Goal: Register for event/course

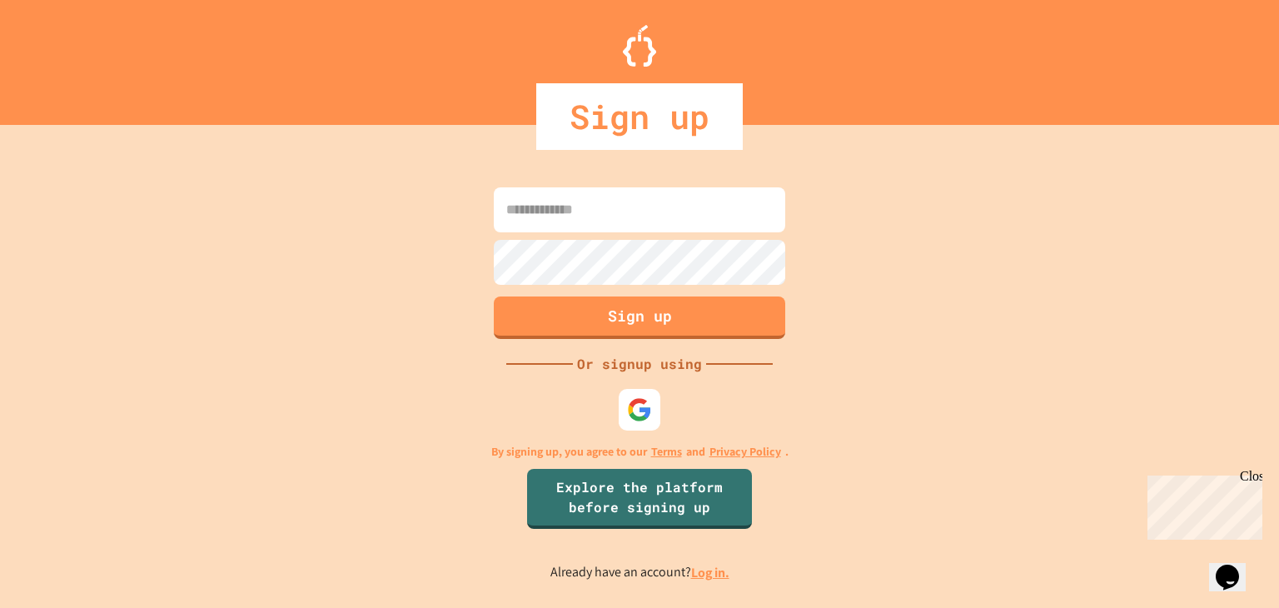
click at [637, 185] on form "Sign up" at bounding box center [640, 263] width 300 height 160
click at [625, 197] on input at bounding box center [639, 209] width 291 height 45
type input "**********"
click at [615, 316] on button "Sign up" at bounding box center [639, 315] width 297 height 43
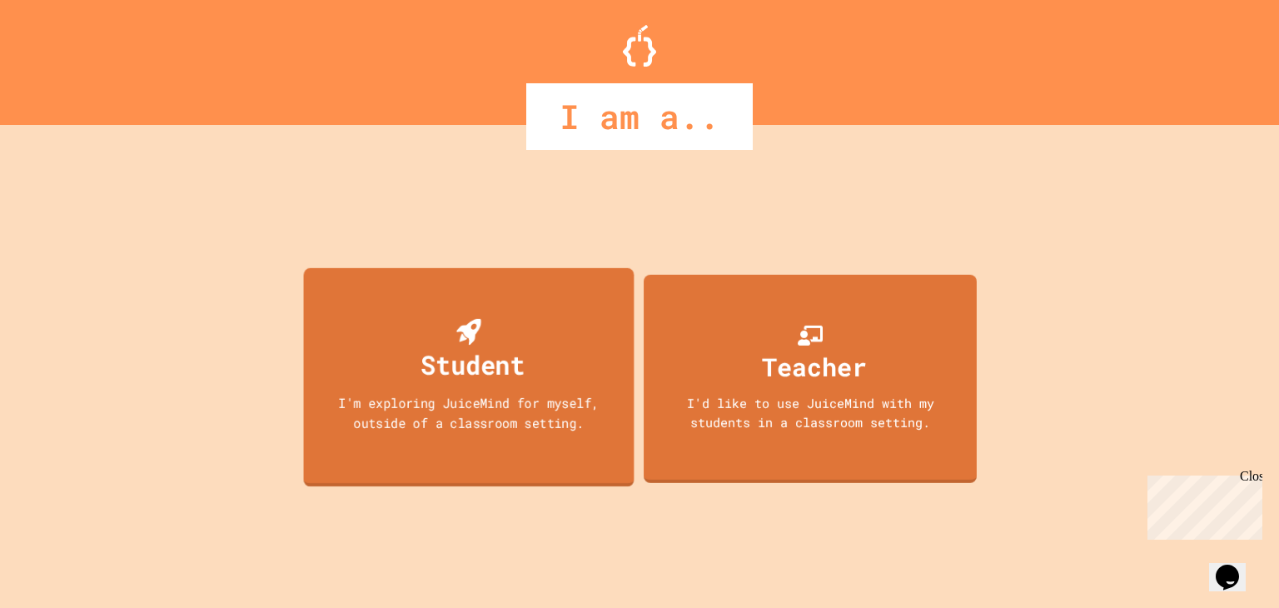
click at [441, 431] on div "I'm exploring JuiceMind for myself, outside of a classroom setting." at bounding box center [468, 412] width 297 height 39
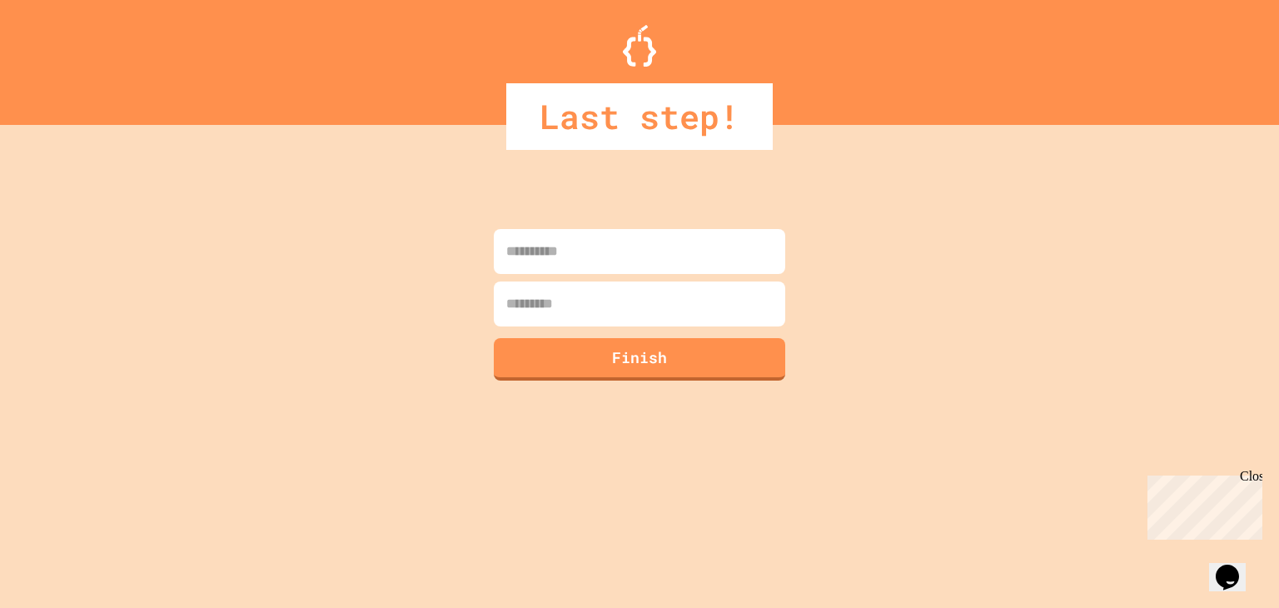
click at [617, 260] on input at bounding box center [639, 251] width 291 height 45
type input "*******"
click at [559, 309] on input at bounding box center [639, 303] width 291 height 45
type input "******"
click at [647, 359] on button "Finish" at bounding box center [639, 357] width 297 height 43
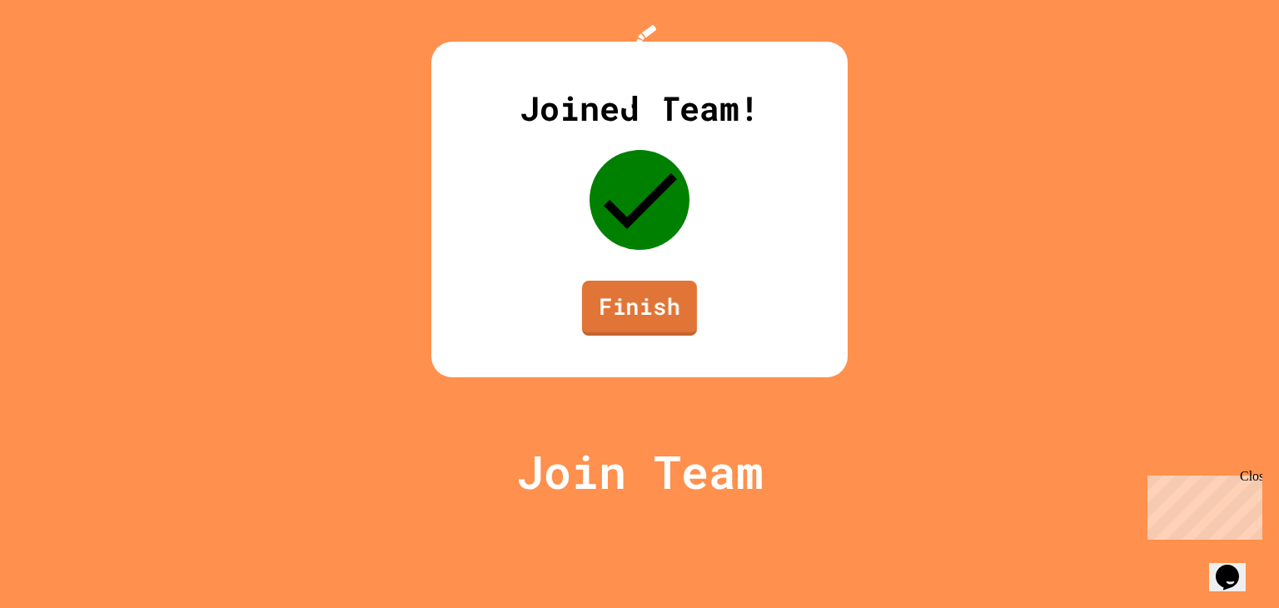
click at [621, 336] on link "Finish" at bounding box center [639, 308] width 115 height 55
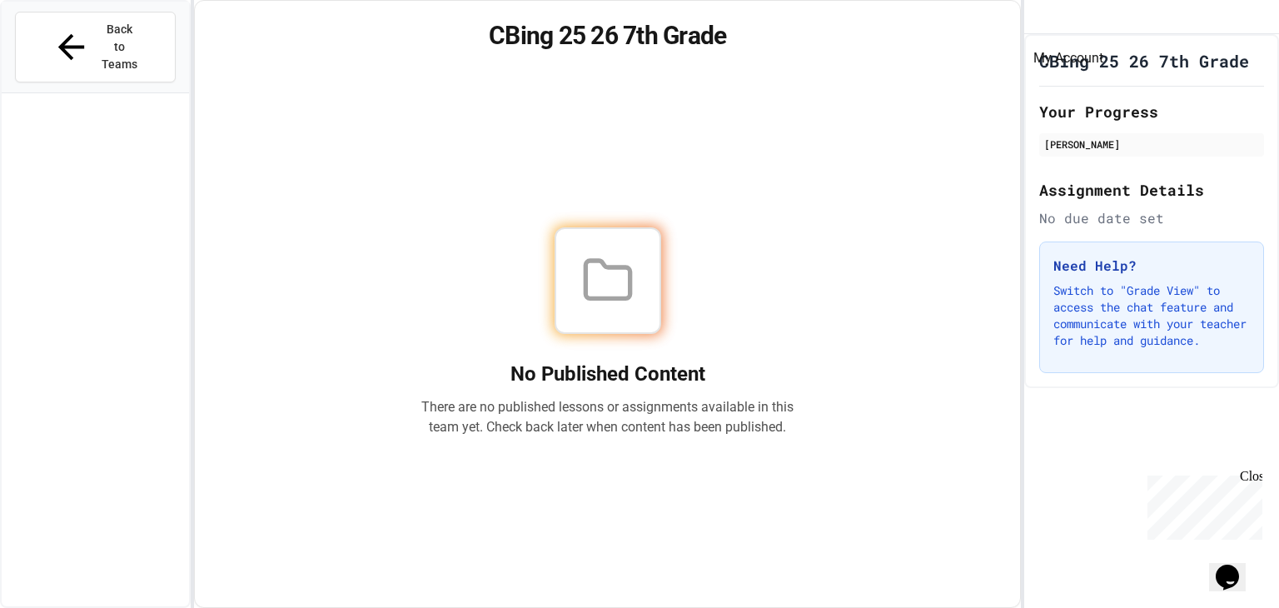
click at [1058, 22] on icon "My Account" at bounding box center [1050, 30] width 16 height 16
click at [793, 607] on div at bounding box center [639, 608] width 1279 height 0
click at [1083, 152] on div "[PERSON_NAME]" at bounding box center [1151, 144] width 215 height 15
click at [973, 162] on div "No Published Content There are no published lessons or assignments available in…" at bounding box center [607, 332] width 785 height 510
click at [57, 36] on icon at bounding box center [71, 46] width 39 height 39
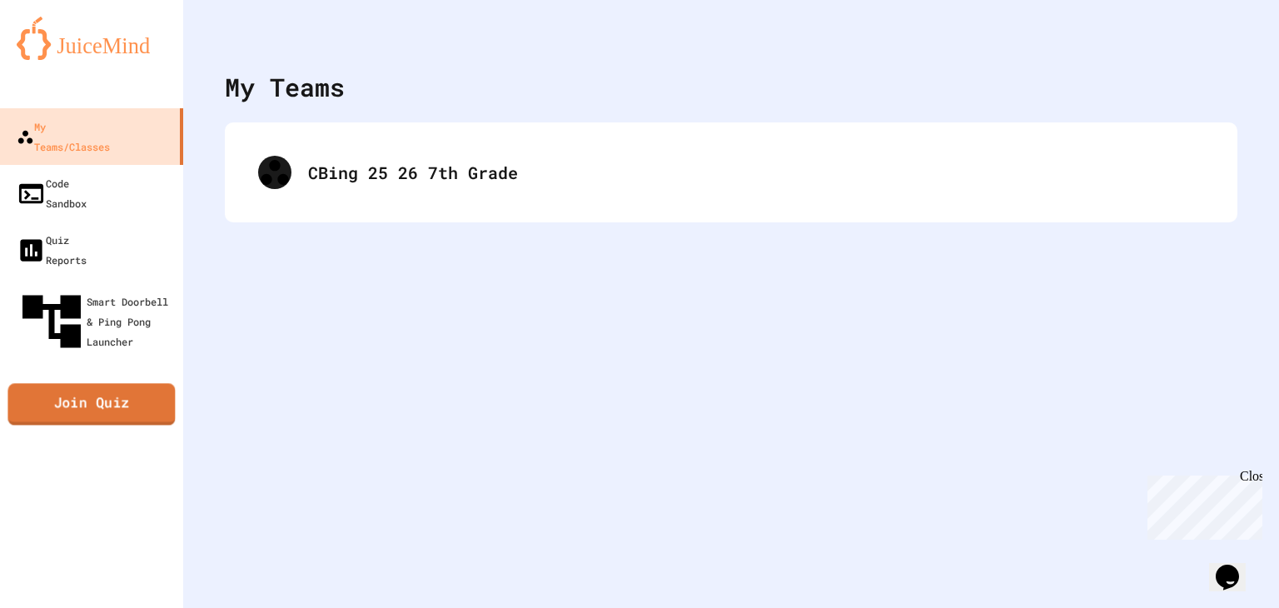
click at [37, 384] on link "Join Quiz" at bounding box center [90, 405] width 167 height 42
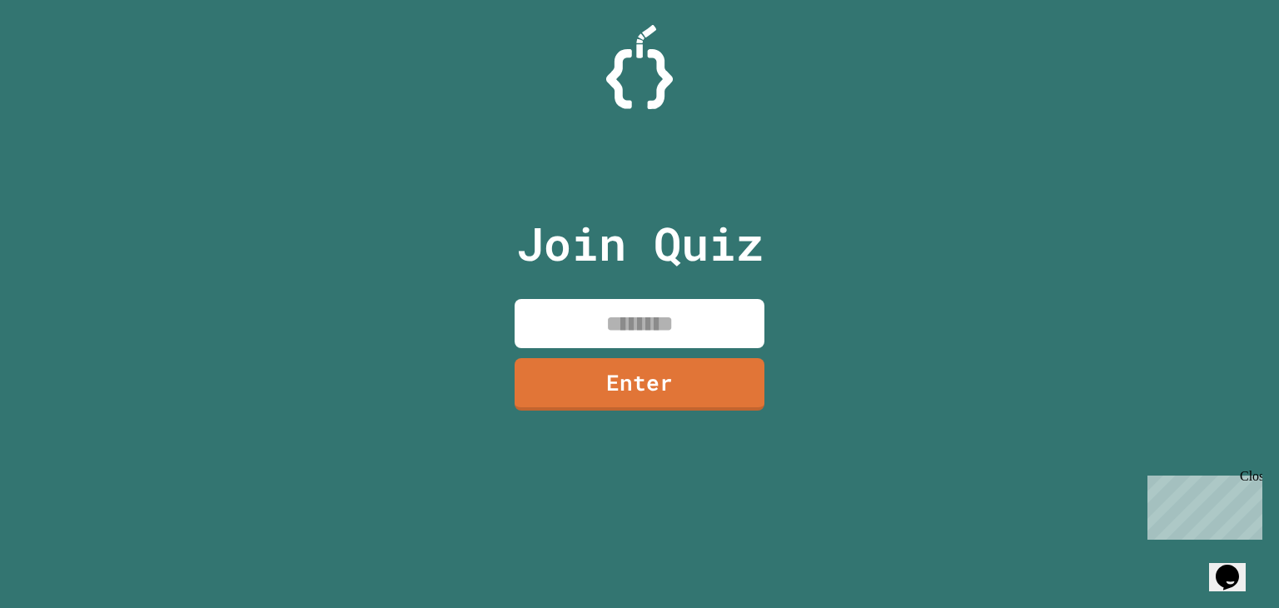
click at [535, 315] on input at bounding box center [640, 323] width 250 height 49
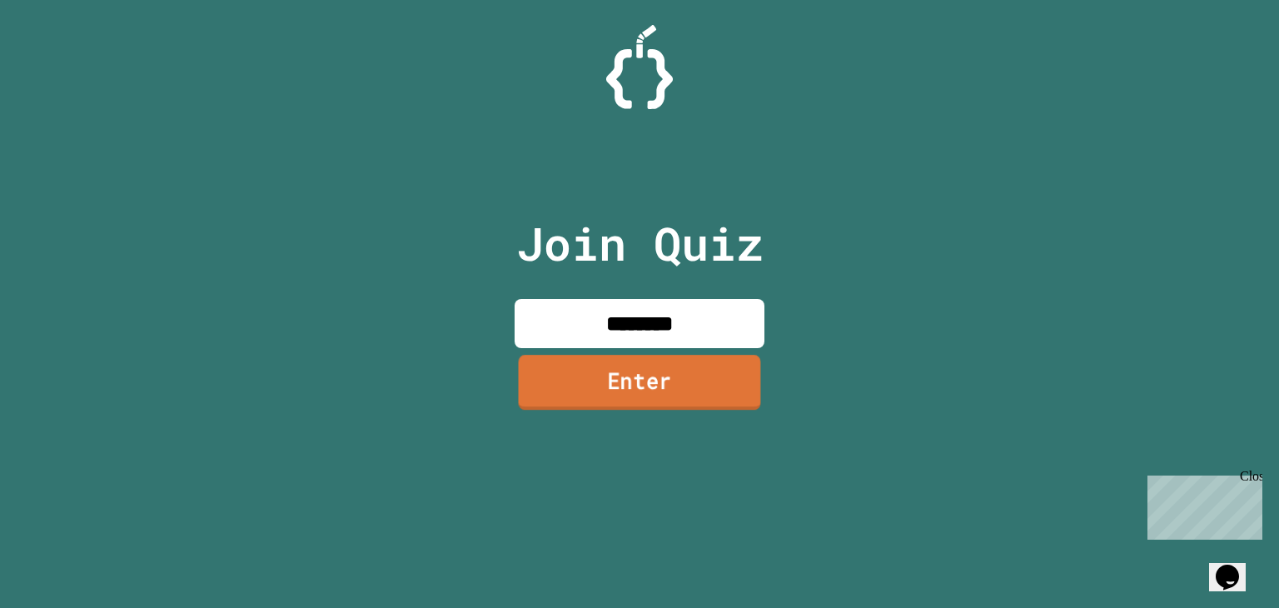
type input "********"
click at [554, 391] on link "Enter" at bounding box center [639, 383] width 253 height 55
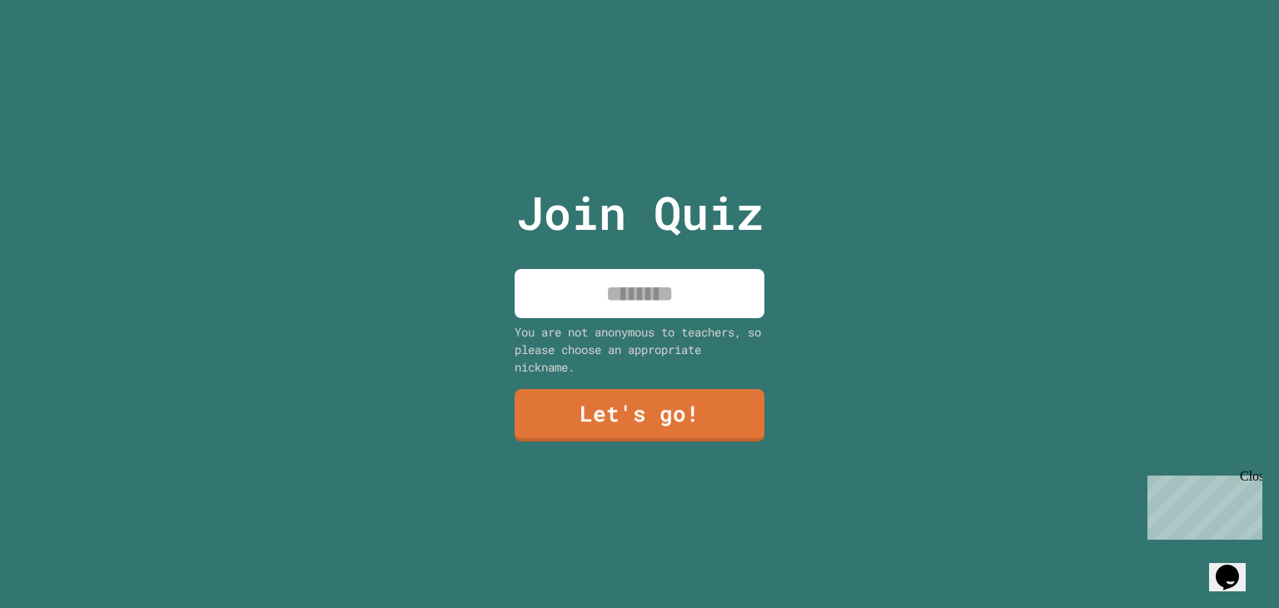
click at [600, 288] on input at bounding box center [640, 293] width 250 height 49
type input "*"
type input "*******"
click at [568, 418] on link "Let's go!" at bounding box center [639, 413] width 241 height 55
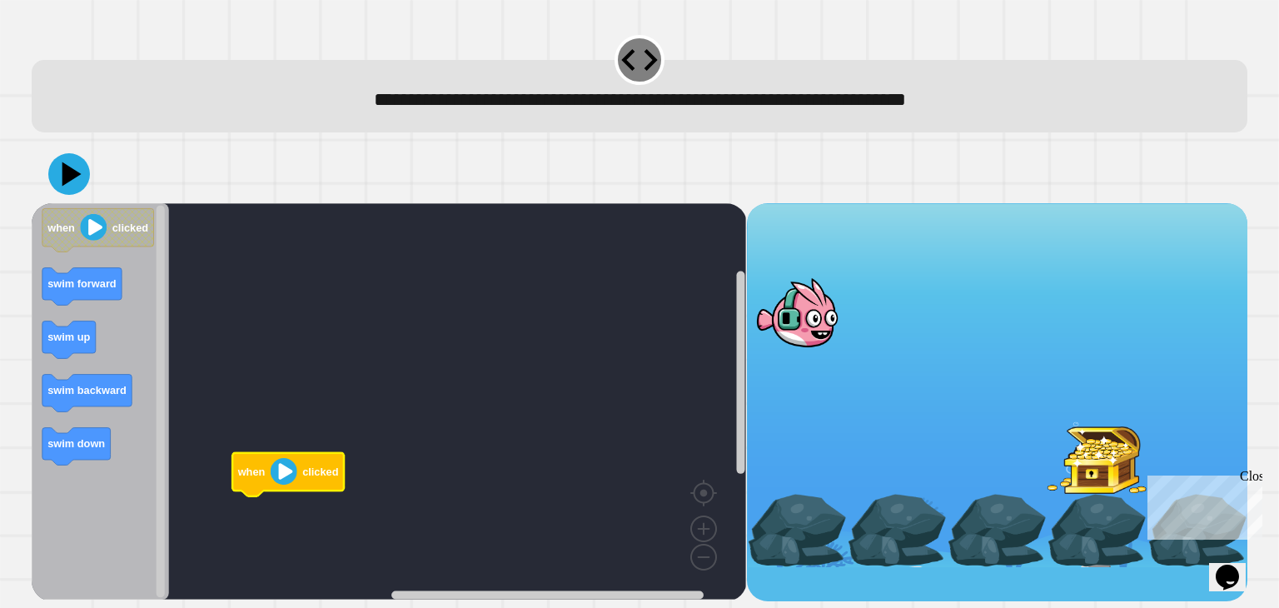
click at [278, 473] on image "Blockly Workspace" at bounding box center [284, 471] width 27 height 27
click at [281, 475] on image "Blockly Workspace" at bounding box center [284, 471] width 27 height 27
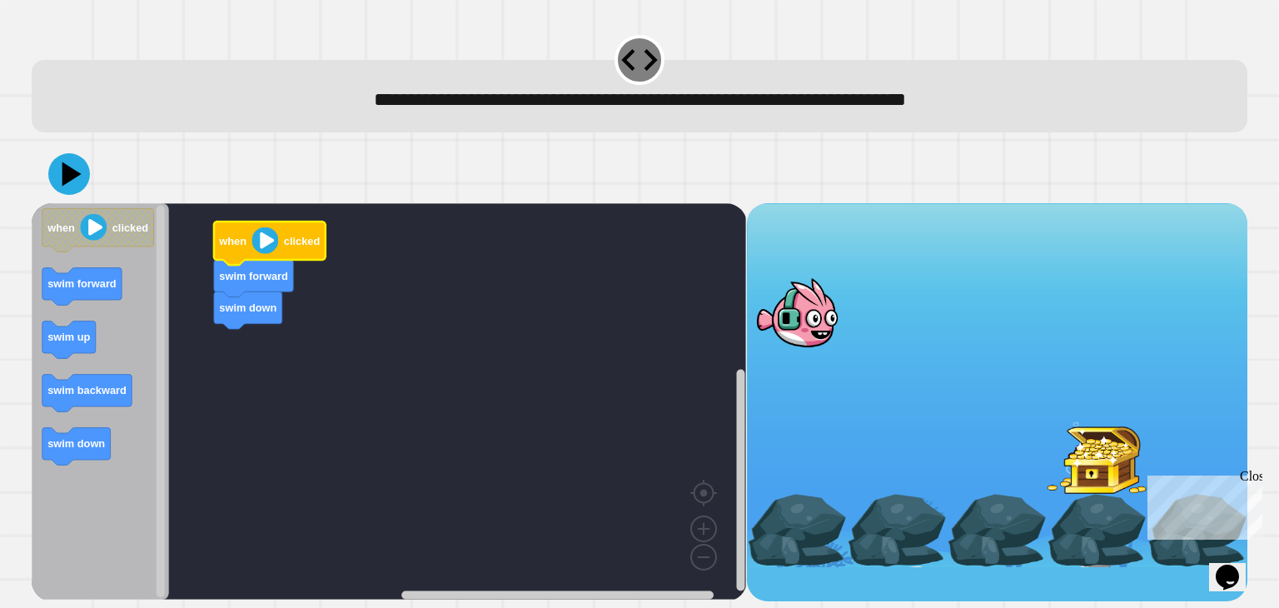
click at [261, 239] on image "Blockly Workspace" at bounding box center [265, 240] width 27 height 27
click at [1254, 479] on div "Close" at bounding box center [1250, 479] width 21 height 21
click at [261, 236] on image "Blockly Workspace" at bounding box center [265, 240] width 27 height 27
click at [265, 231] on image "Blockly Workspace" at bounding box center [265, 240] width 27 height 27
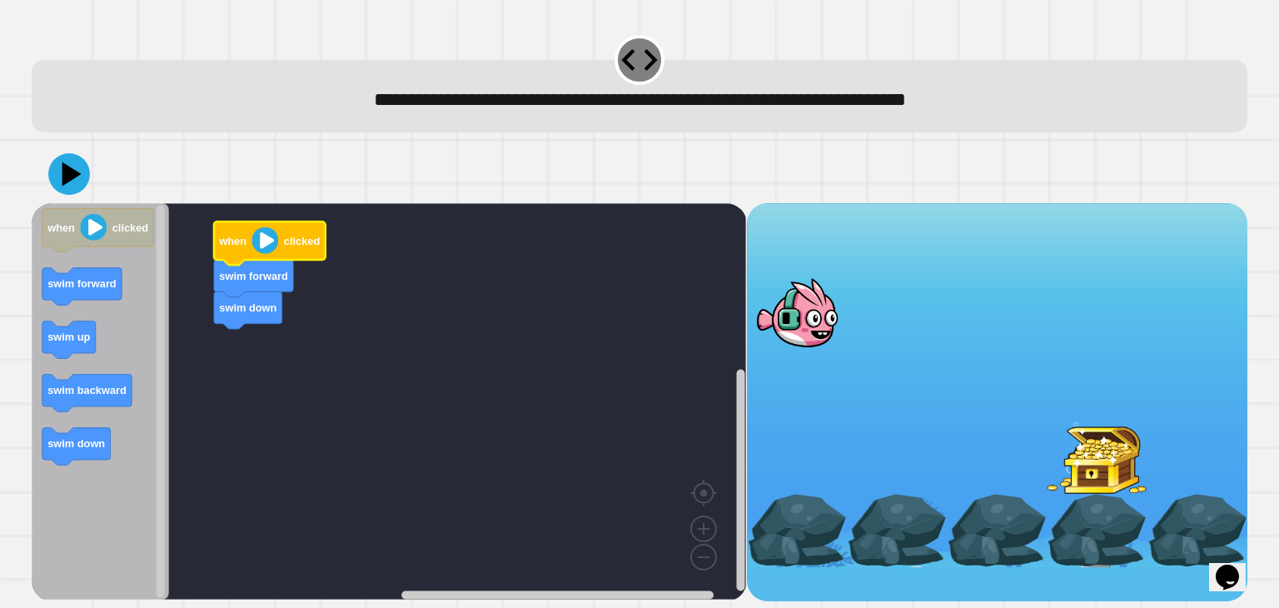
click at [265, 231] on image "Blockly Workspace" at bounding box center [265, 240] width 27 height 27
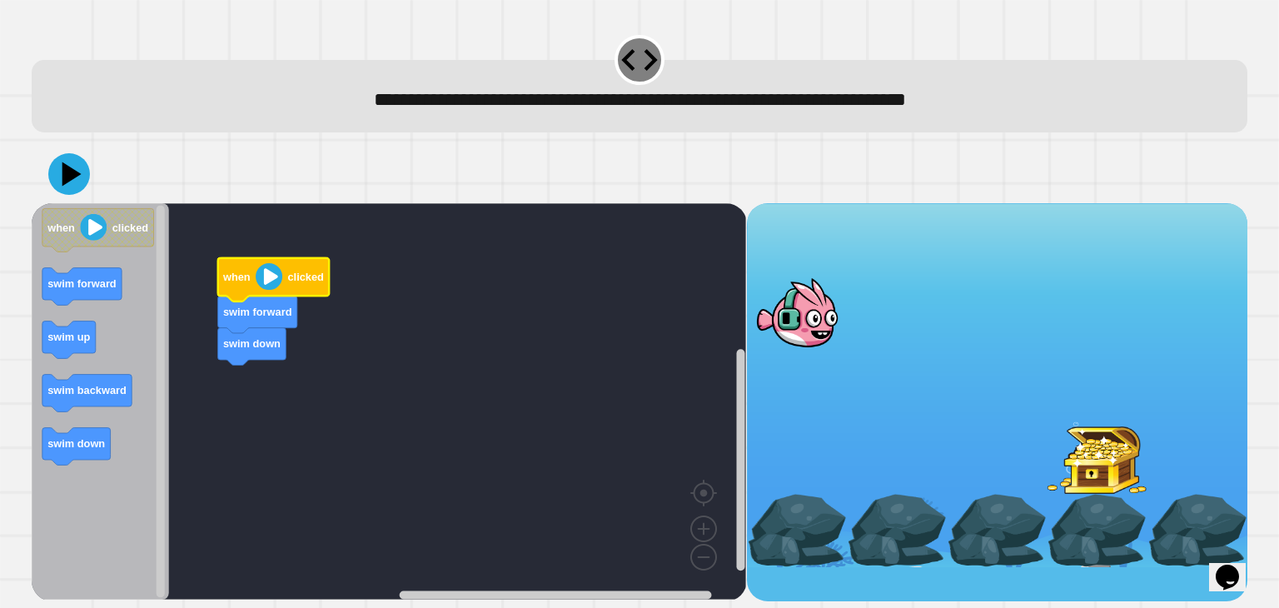
click at [264, 284] on image "Blockly Workspace" at bounding box center [269, 276] width 27 height 27
click at [265, 279] on image "Blockly Workspace" at bounding box center [269, 276] width 27 height 27
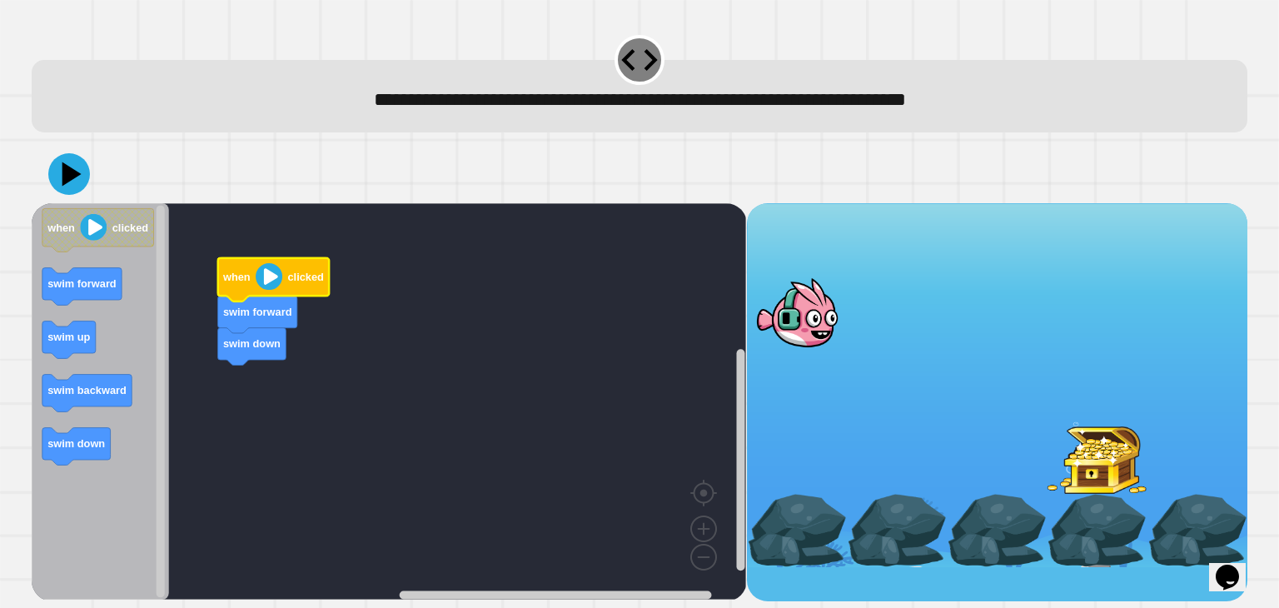
click at [265, 279] on image "Blockly Workspace" at bounding box center [269, 276] width 27 height 27
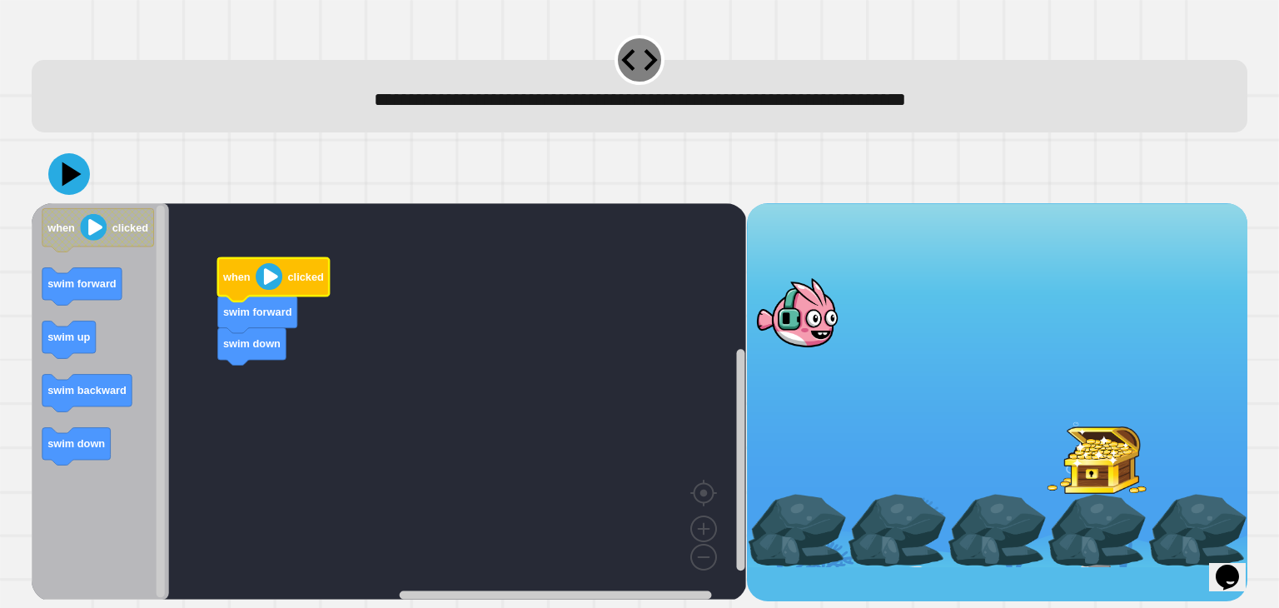
click at [265, 279] on image "Blockly Workspace" at bounding box center [269, 276] width 27 height 27
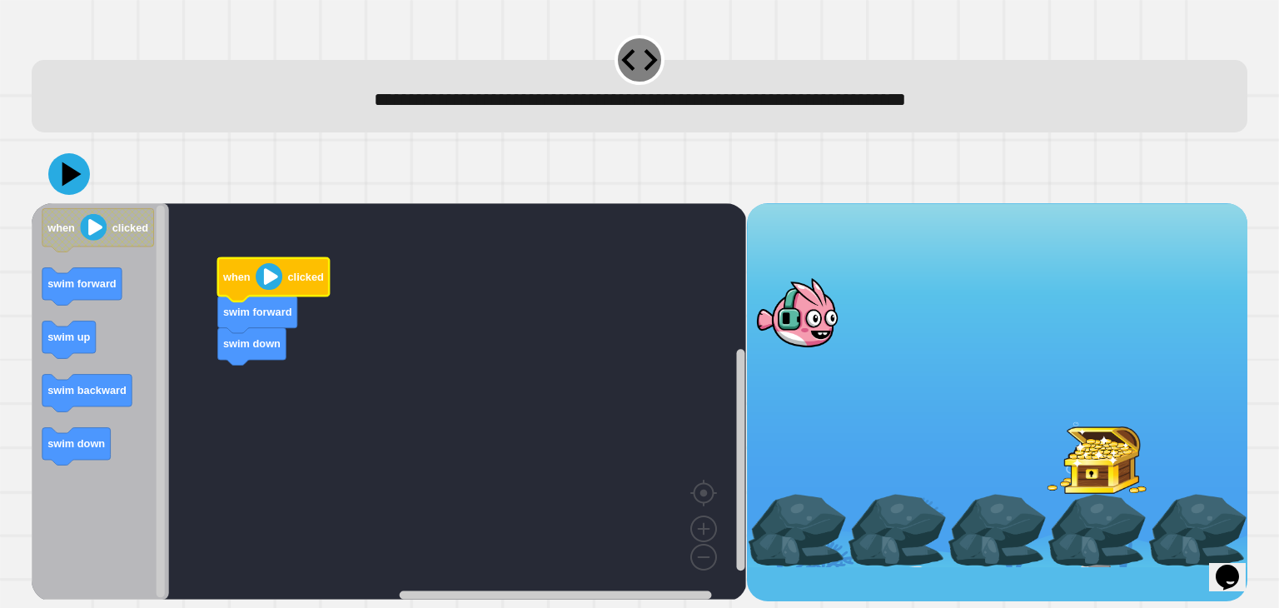
click at [643, 63] on icon at bounding box center [639, 60] width 36 height 22
drag, startPoint x: 817, startPoint y: 316, endPoint x: 830, endPoint y: 356, distance: 42.9
click at [830, 356] on div at bounding box center [997, 385] width 500 height 364
click at [66, 180] on icon at bounding box center [72, 173] width 23 height 29
click at [268, 277] on image "Blockly Workspace" at bounding box center [269, 276] width 27 height 27
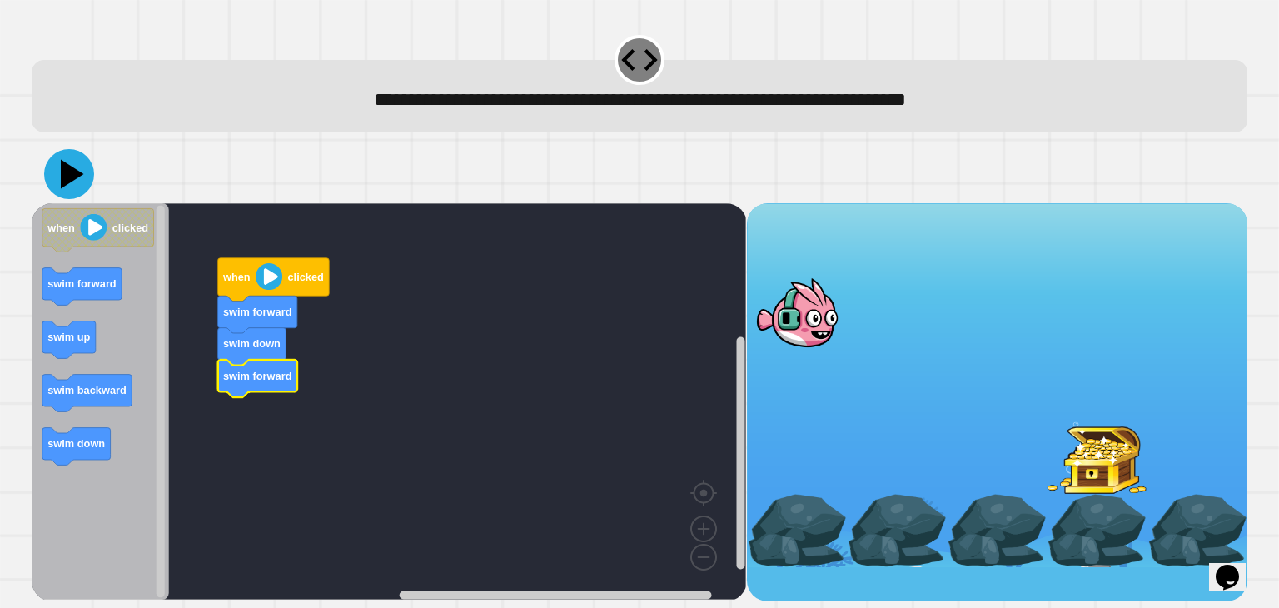
click at [76, 171] on icon at bounding box center [69, 174] width 50 height 50
click at [271, 274] on image "Blockly Workspace" at bounding box center [269, 276] width 27 height 27
click at [82, 183] on icon at bounding box center [69, 174] width 50 height 50
click at [268, 280] on image "Blockly Workspace" at bounding box center [269, 276] width 27 height 27
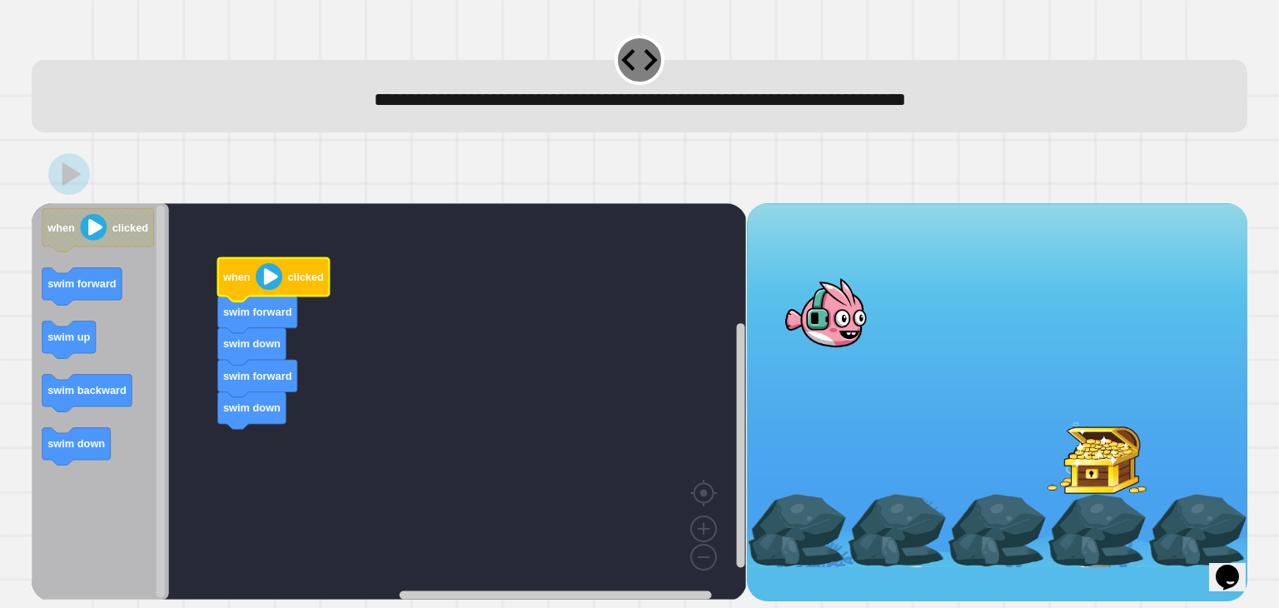
click at [268, 280] on image "Blockly Workspace" at bounding box center [269, 276] width 27 height 27
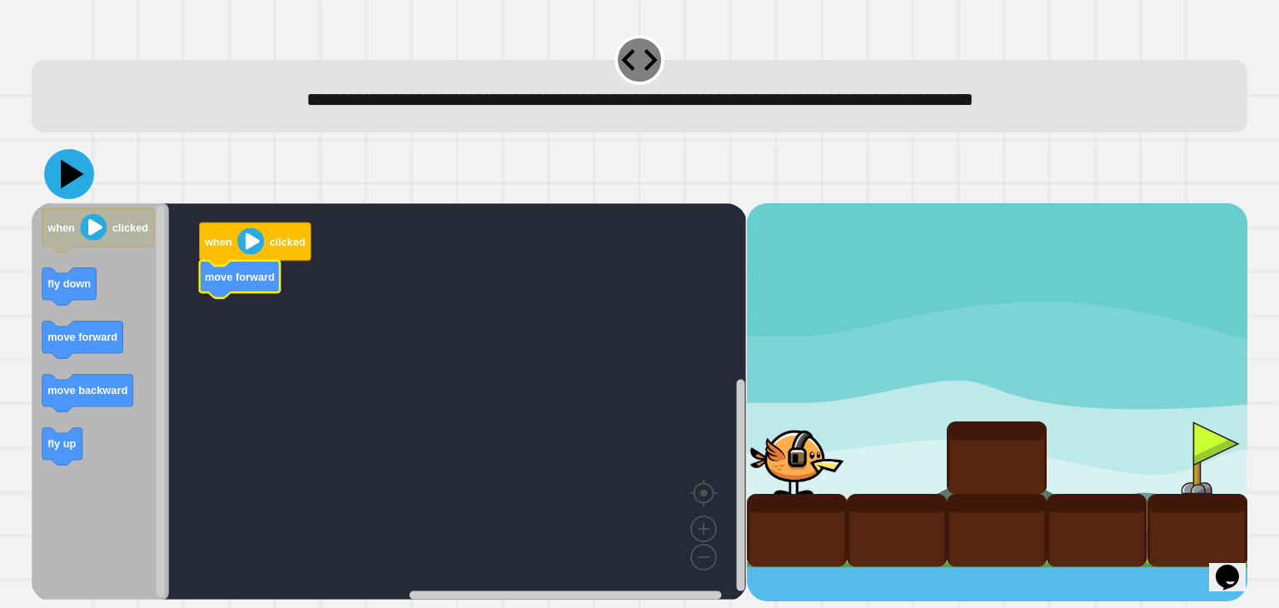
click at [62, 162] on icon at bounding box center [69, 174] width 50 height 50
click at [247, 243] on image "Blockly Workspace" at bounding box center [250, 241] width 27 height 27
click at [82, 169] on icon at bounding box center [69, 174] width 50 height 50
click at [245, 241] on image "Blockly Workspace" at bounding box center [250, 241] width 27 height 27
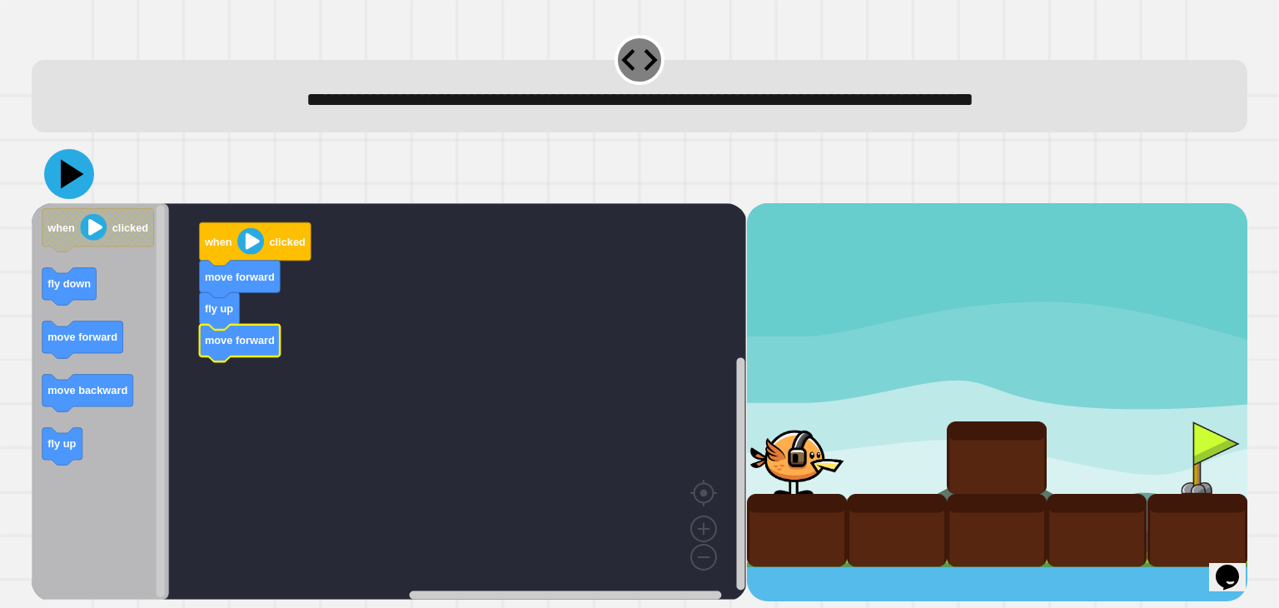
click at [66, 177] on icon at bounding box center [72, 173] width 23 height 29
click at [246, 238] on image "Blockly Workspace" at bounding box center [250, 241] width 27 height 27
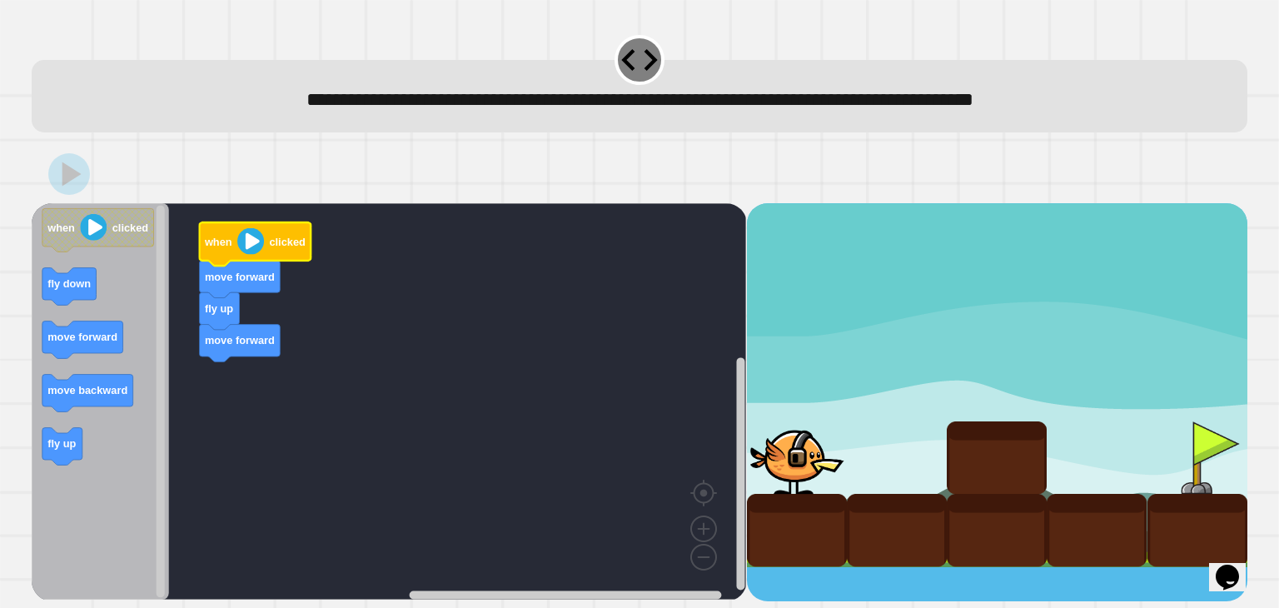
click at [246, 240] on image "Blockly Workspace" at bounding box center [250, 241] width 27 height 27
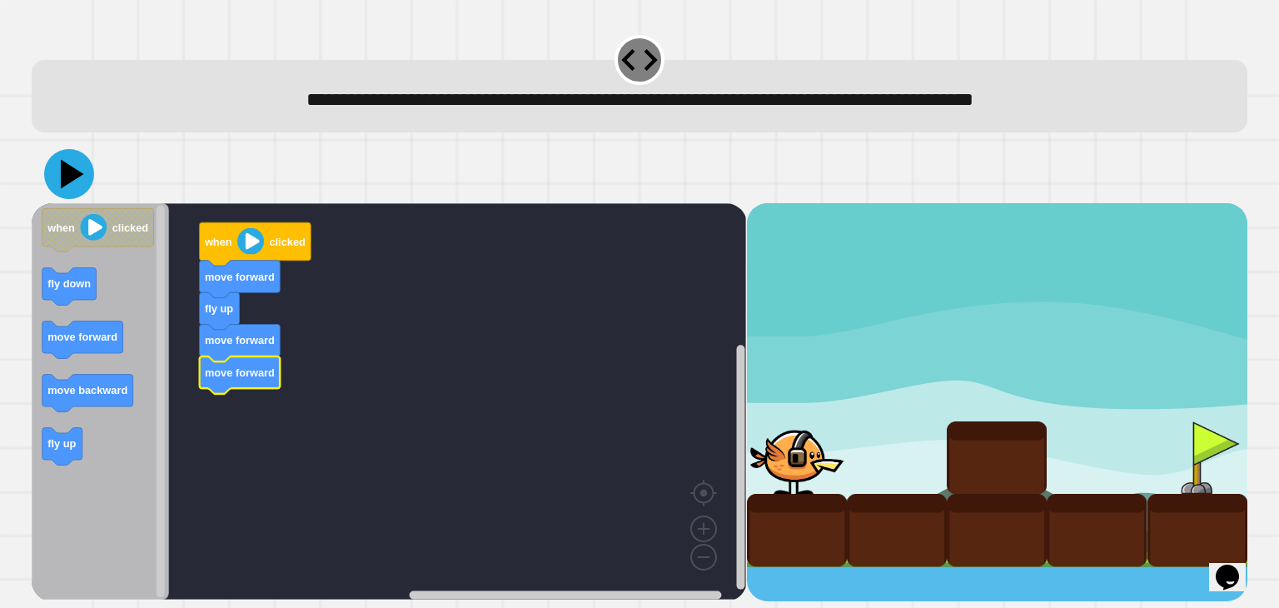
click at [77, 187] on icon at bounding box center [69, 174] width 50 height 50
click at [250, 241] on image "Blockly Workspace" at bounding box center [250, 241] width 27 height 27
click at [72, 180] on icon at bounding box center [72, 173] width 23 height 29
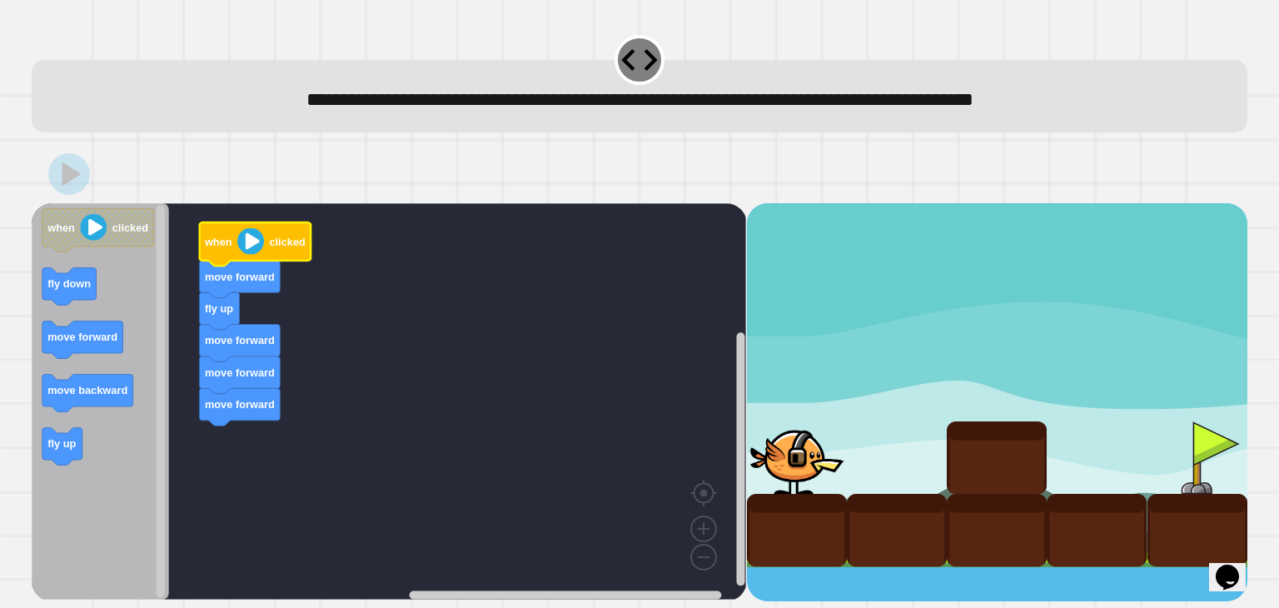
click at [248, 246] on image "Blockly Workspace" at bounding box center [250, 241] width 27 height 27
click at [250, 243] on image "Blockly Workspace" at bounding box center [250, 241] width 27 height 27
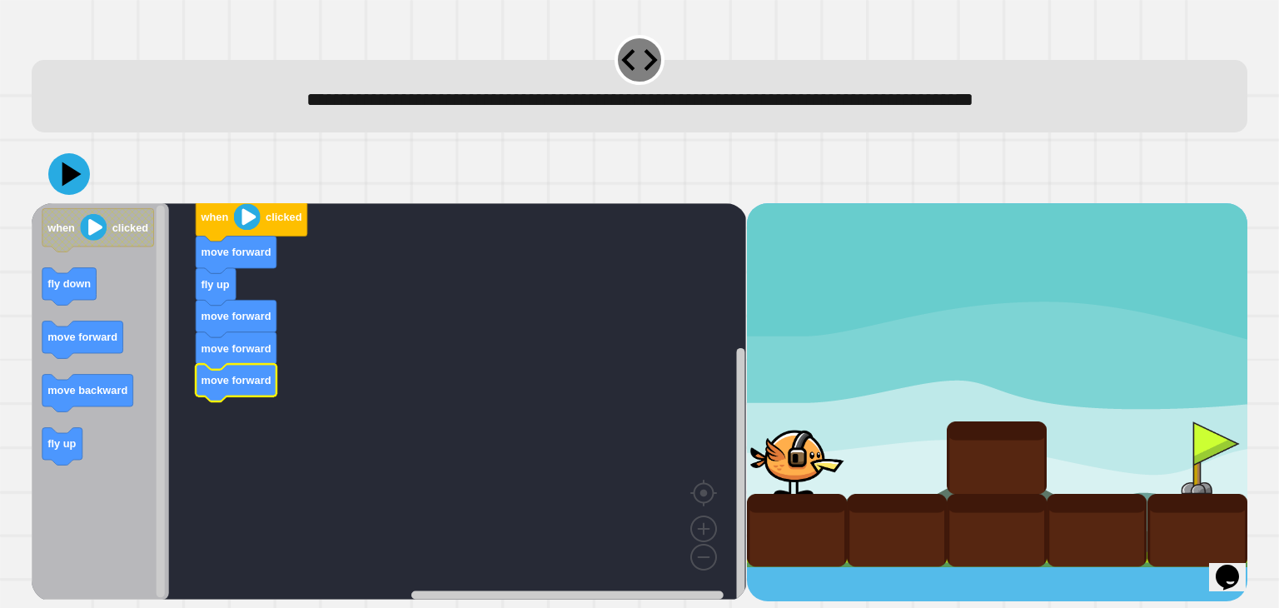
click at [630, 52] on icon at bounding box center [639, 59] width 43 height 43
click at [69, 168] on icon at bounding box center [69, 174] width 50 height 50
click at [262, 214] on icon "Blockly Workspace" at bounding box center [253, 219] width 112 height 43
click at [241, 220] on image "Blockly Workspace" at bounding box center [247, 216] width 27 height 27
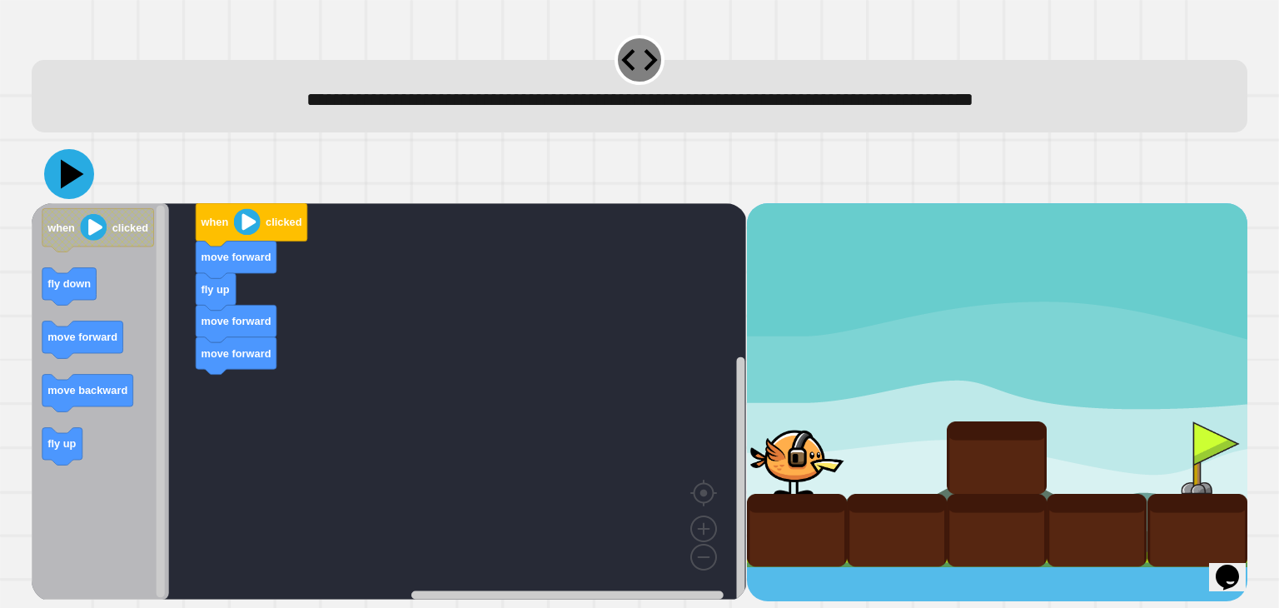
click at [67, 182] on icon at bounding box center [72, 173] width 23 height 29
click at [244, 222] on image "Blockly Workspace" at bounding box center [247, 221] width 27 height 27
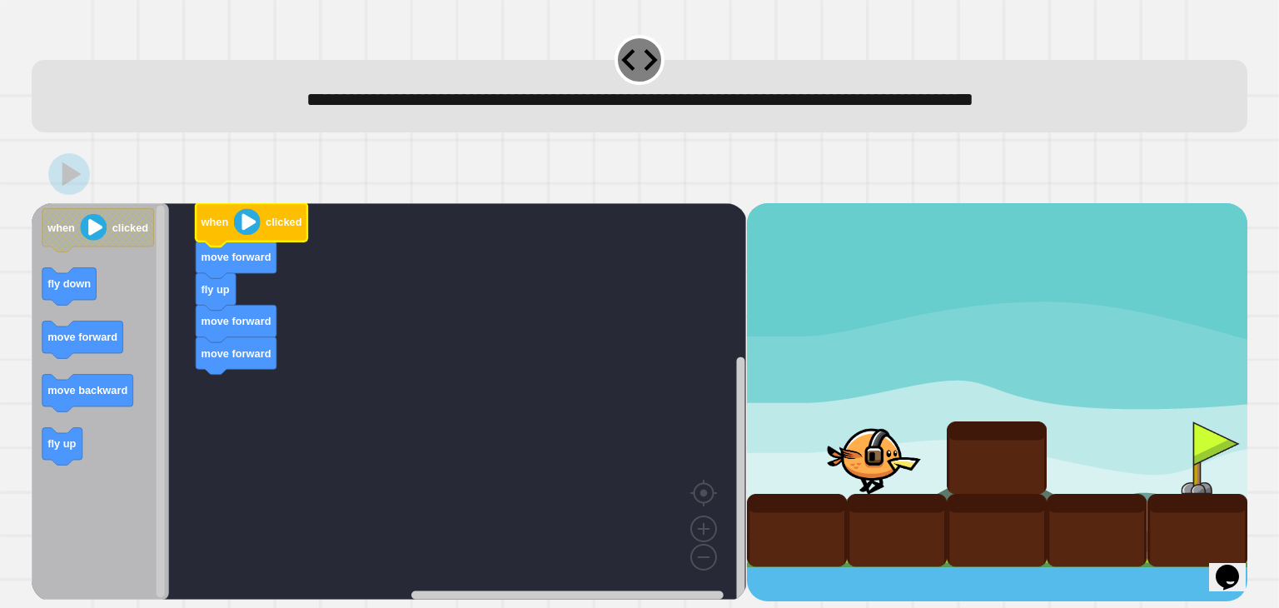
click at [244, 222] on image "Blockly Workspace" at bounding box center [247, 221] width 27 height 27
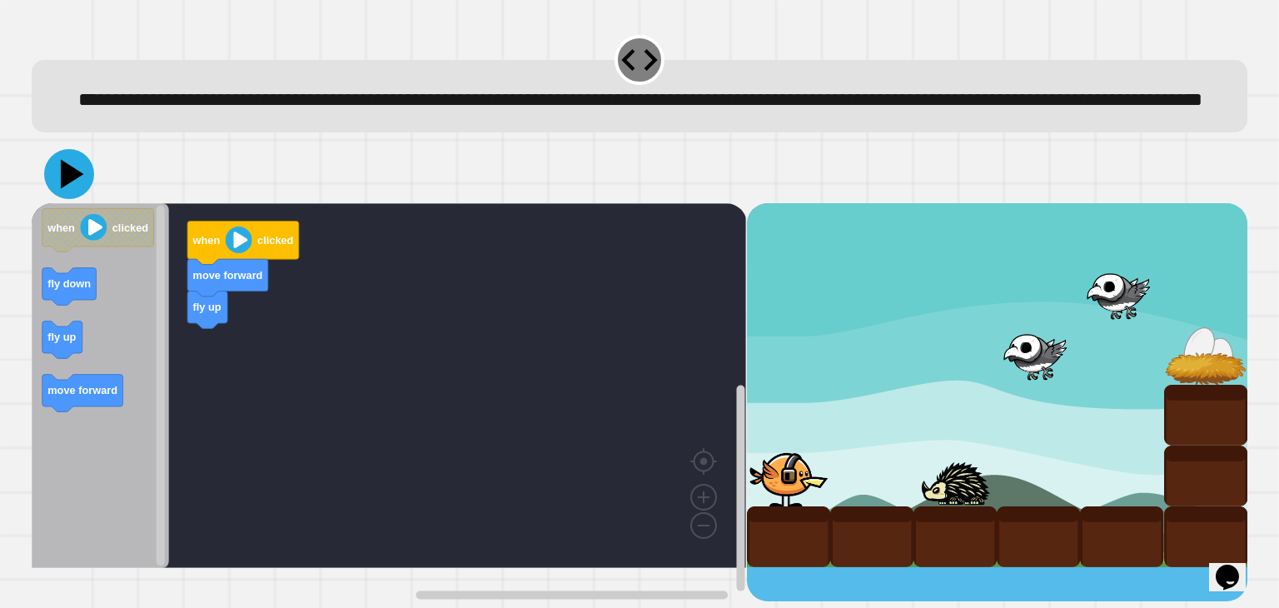
click at [89, 199] on button at bounding box center [69, 174] width 50 height 50
click at [228, 253] on image "Blockly Workspace" at bounding box center [239, 240] width 27 height 27
click at [62, 197] on icon at bounding box center [69, 174] width 50 height 50
click at [235, 253] on image "Blockly Workspace" at bounding box center [239, 240] width 27 height 27
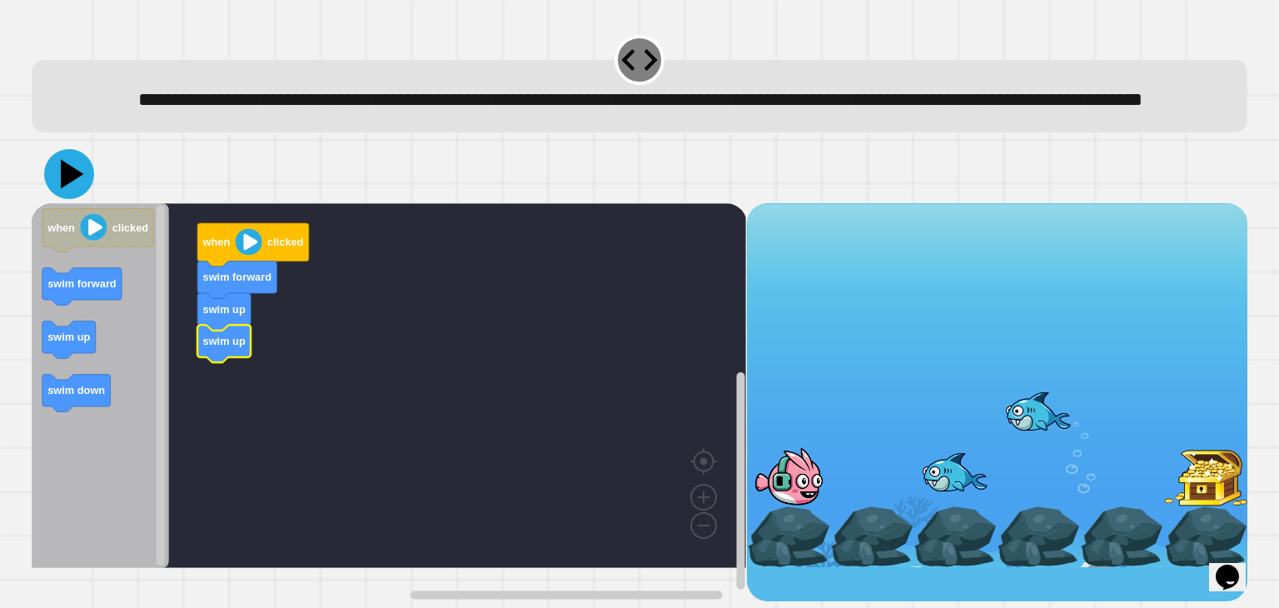
click at [74, 199] on icon at bounding box center [69, 174] width 50 height 50
click at [243, 255] on image "Blockly Workspace" at bounding box center [249, 241] width 27 height 27
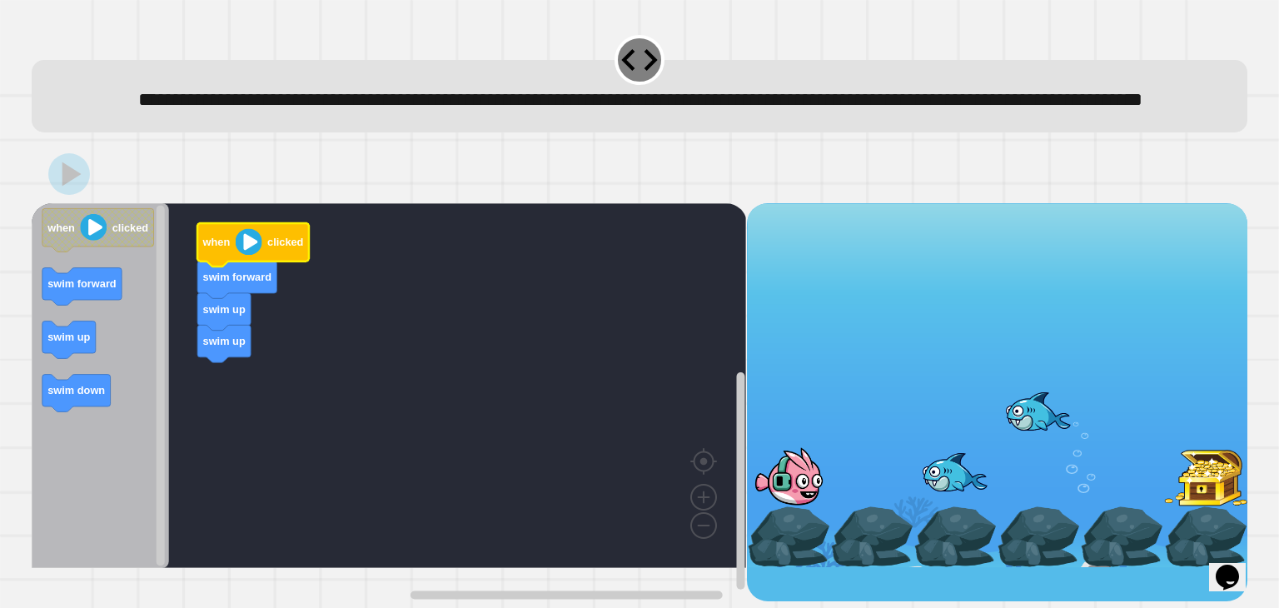
click at [246, 255] on image "Blockly Workspace" at bounding box center [249, 241] width 27 height 27
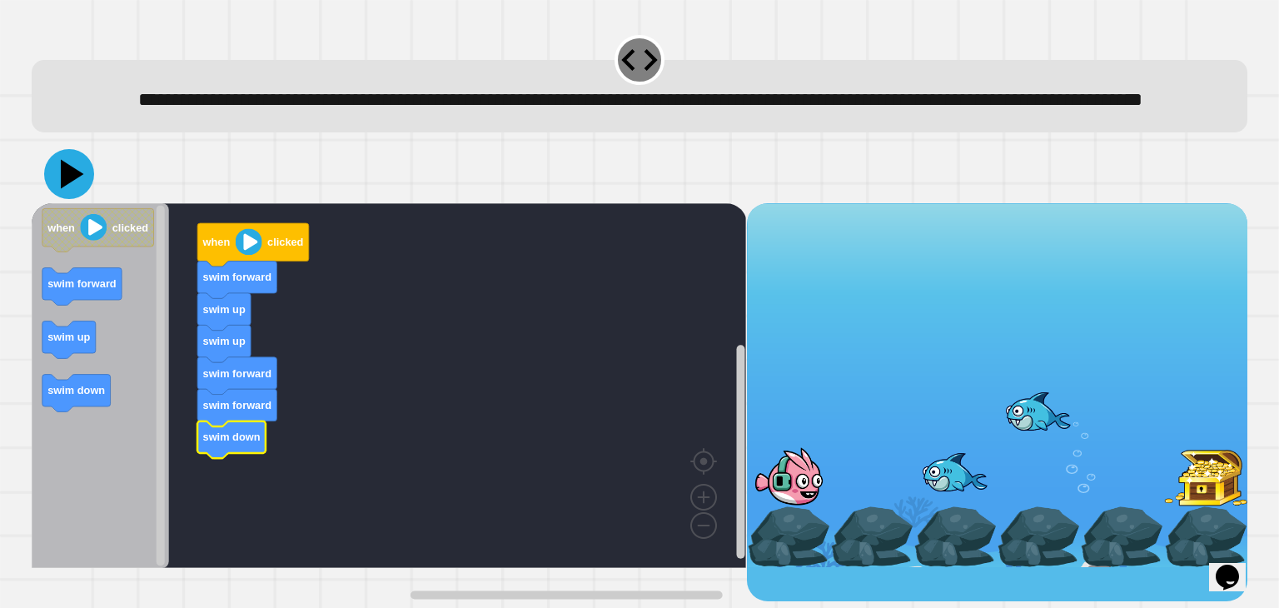
click at [72, 198] on icon at bounding box center [69, 174] width 50 height 50
click at [246, 255] on image "Blockly Workspace" at bounding box center [249, 241] width 27 height 27
click at [62, 188] on icon at bounding box center [72, 173] width 23 height 29
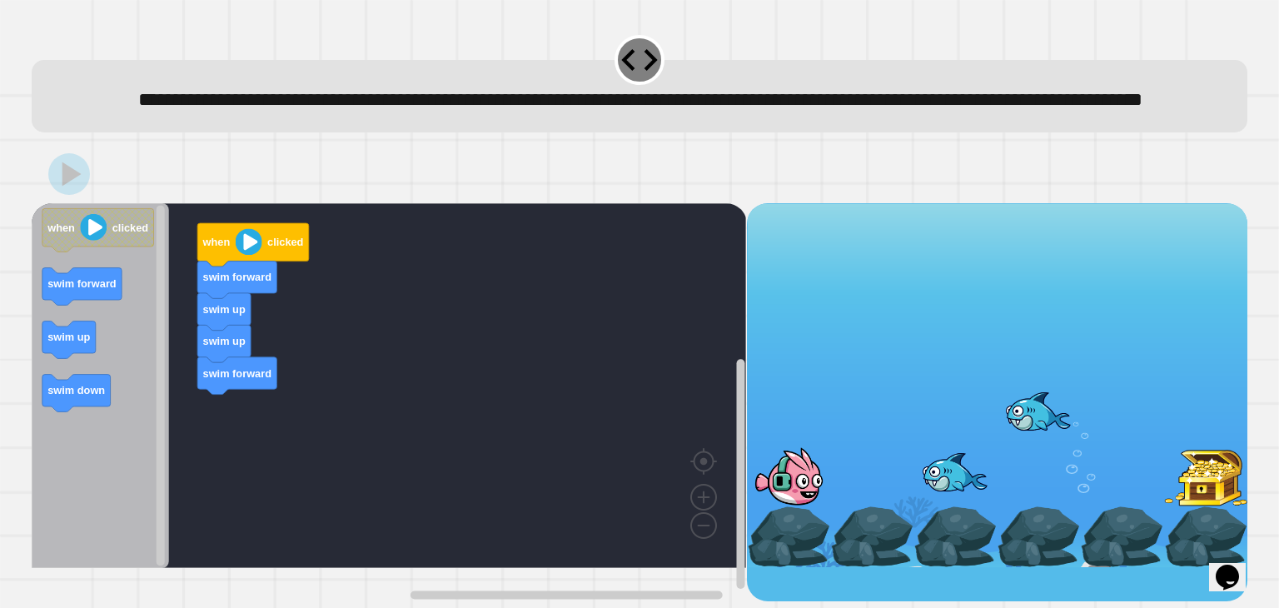
click at [244, 255] on image "Blockly Workspace" at bounding box center [249, 241] width 27 height 27
click at [72, 188] on icon at bounding box center [72, 173] width 23 height 29
click at [251, 255] on image "Blockly Workspace" at bounding box center [249, 241] width 27 height 27
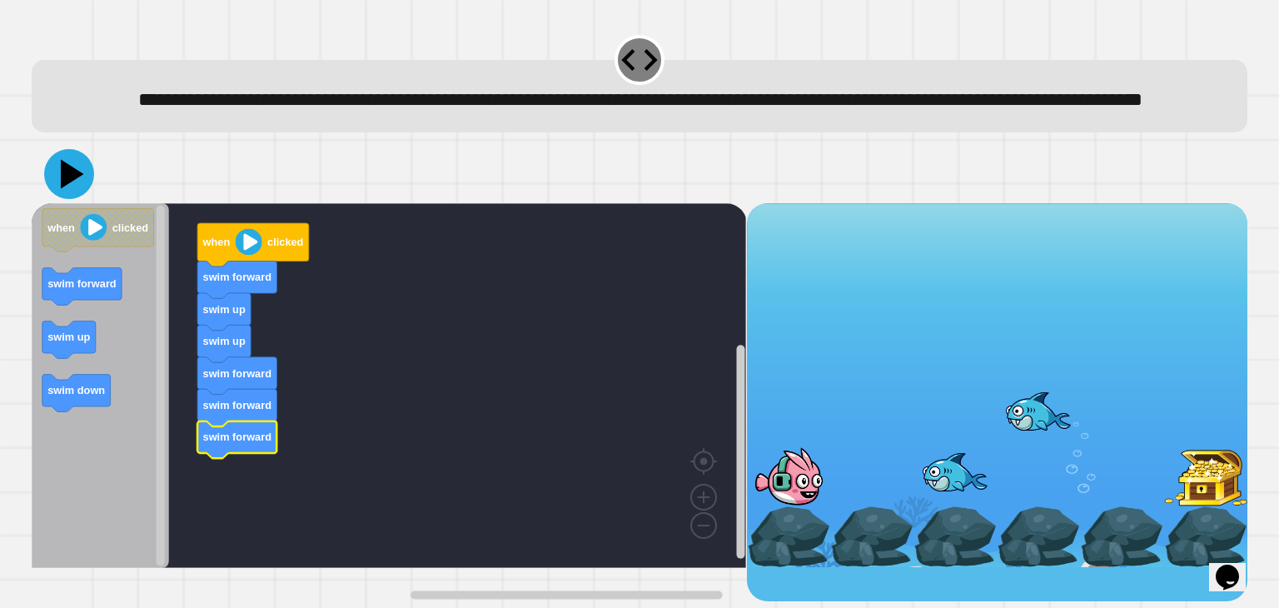
click at [72, 188] on icon at bounding box center [72, 173] width 23 height 29
click at [244, 255] on image "Blockly Workspace" at bounding box center [249, 241] width 27 height 27
click at [85, 199] on icon at bounding box center [69, 174] width 50 height 50
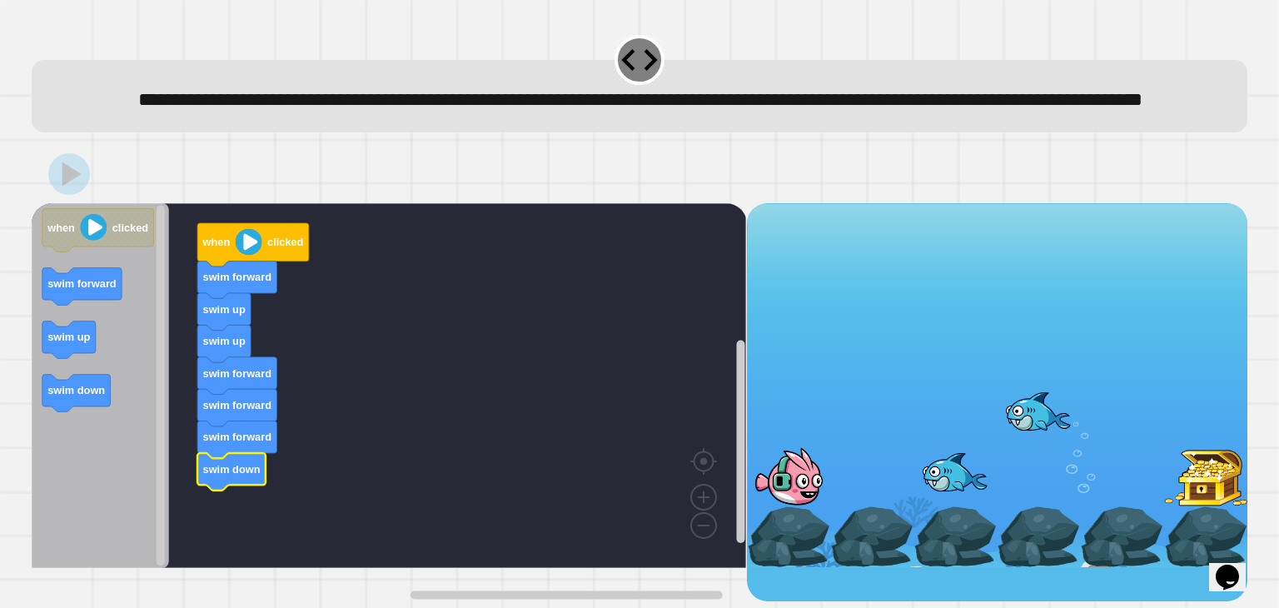
click at [251, 255] on image "Blockly Workspace" at bounding box center [249, 241] width 27 height 27
click at [60, 199] on icon at bounding box center [69, 174] width 50 height 50
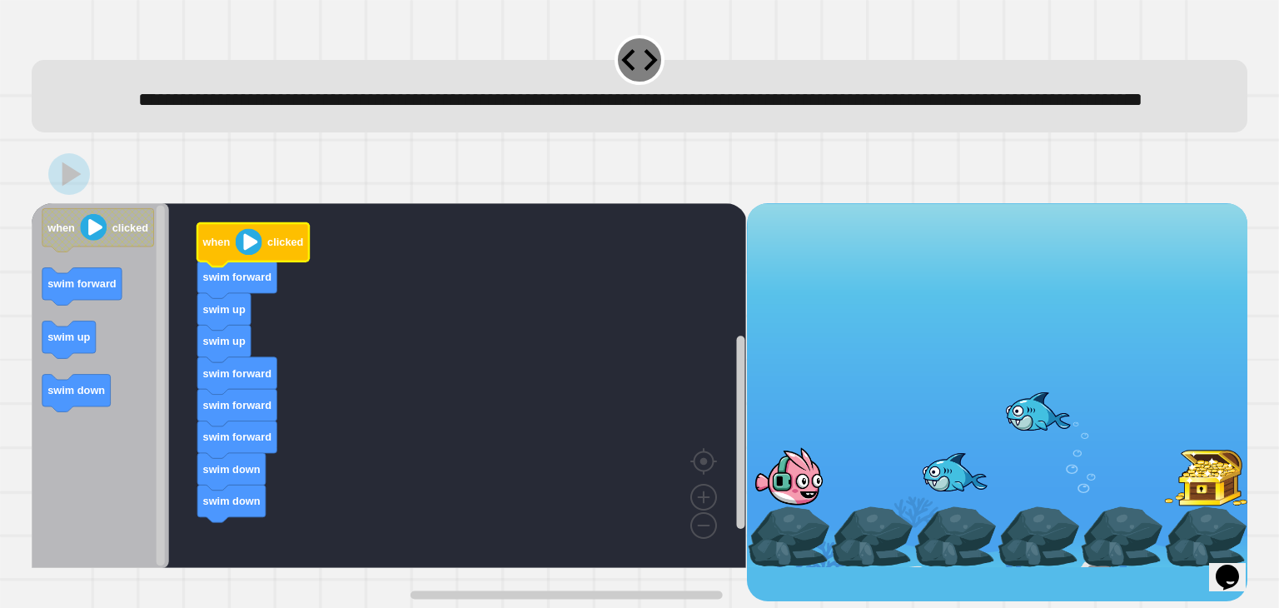
click at [251, 255] on image "Blockly Workspace" at bounding box center [249, 241] width 27 height 27
